Goal: Task Accomplishment & Management: Manage account settings

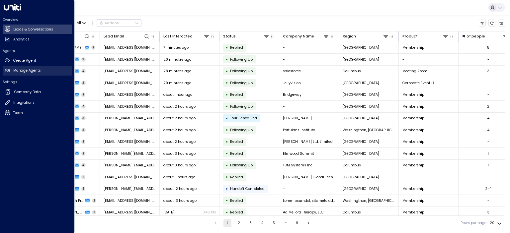
click at [21, 70] on h2 "Manage Agents" at bounding box center [27, 70] width 28 height 5
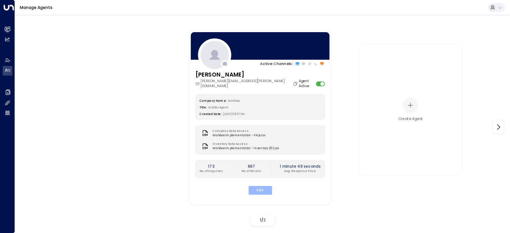
click at [254, 186] on button "Edit" at bounding box center [260, 190] width 24 height 9
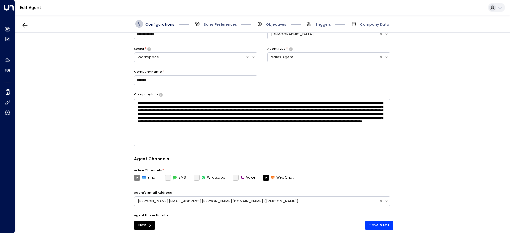
scroll to position [107, 0]
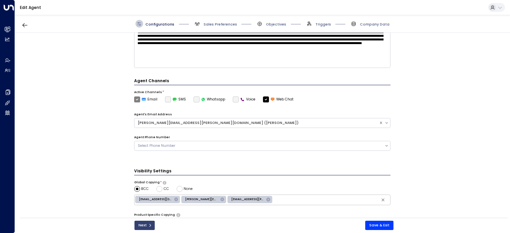
click at [143, 224] on button "Next" at bounding box center [144, 225] width 20 height 9
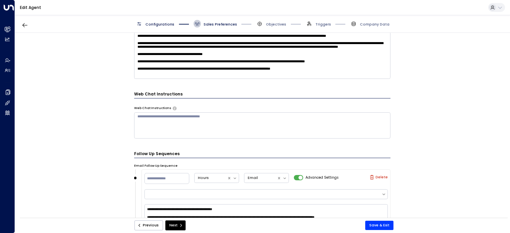
scroll to position [173, 0]
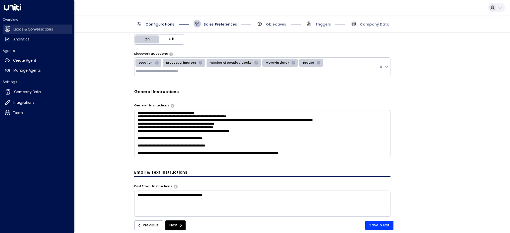
click at [13, 29] on h2 "Leads & Conversations" at bounding box center [33, 29] width 40 height 5
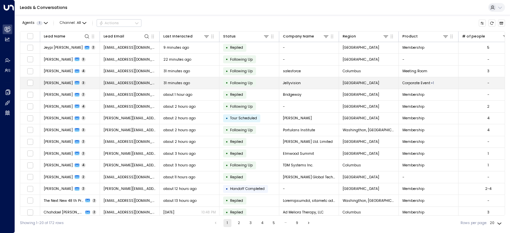
click at [56, 82] on span "[PERSON_NAME]" at bounding box center [58, 83] width 29 height 5
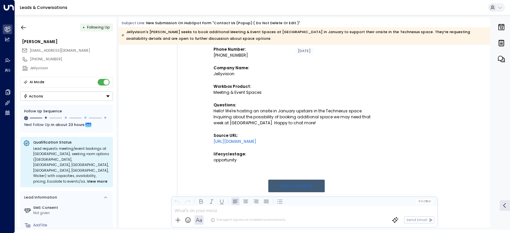
scroll to position [162, 0]
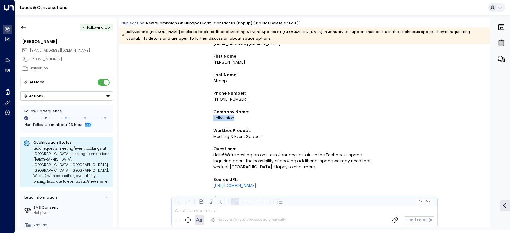
drag, startPoint x: 243, startPoint y: 113, endPoint x: 213, endPoint y: 113, distance: 29.9
click at [213, 115] on div "Jellyvision" at bounding box center [296, 118] width 166 height 6
copy div "Jellyvision"
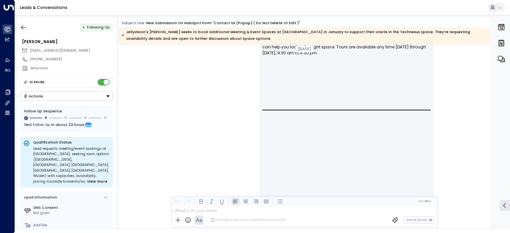
scroll to position [1389, 0]
